Goal: Transaction & Acquisition: Purchase product/service

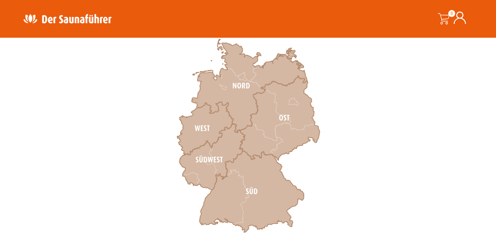
scroll to position [270, 0]
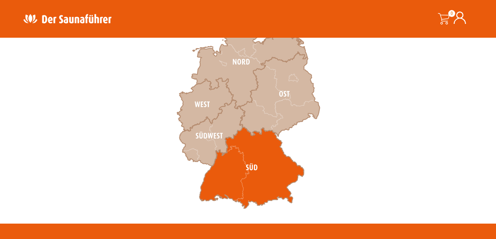
click at [255, 171] on icon at bounding box center [251, 168] width 105 height 82
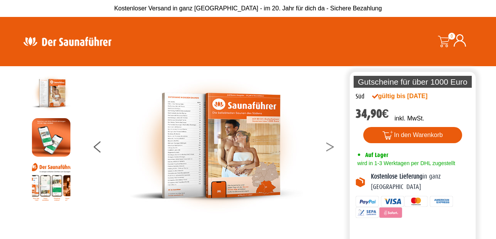
click at [331, 146] on button at bounding box center [334, 148] width 19 height 19
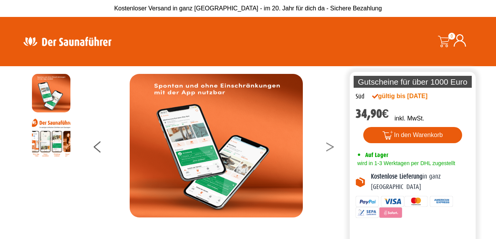
click at [331, 146] on button at bounding box center [334, 148] width 19 height 19
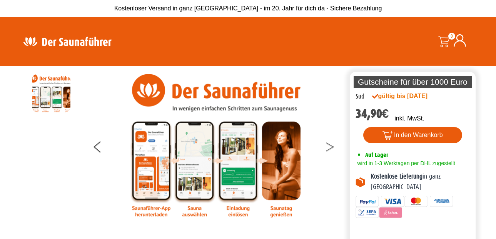
click at [331, 146] on button at bounding box center [334, 148] width 19 height 19
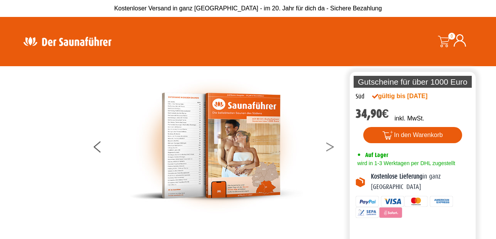
click at [331, 146] on button at bounding box center [334, 148] width 19 height 19
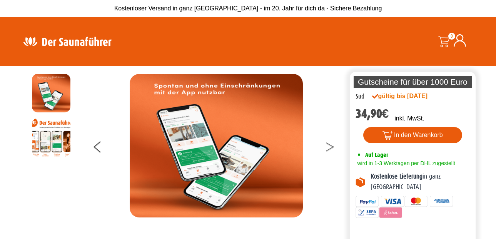
click at [331, 146] on button at bounding box center [334, 148] width 19 height 19
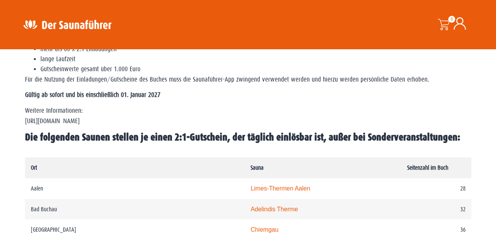
scroll to position [308, 0]
